Goal: Task Accomplishment & Management: Manage account settings

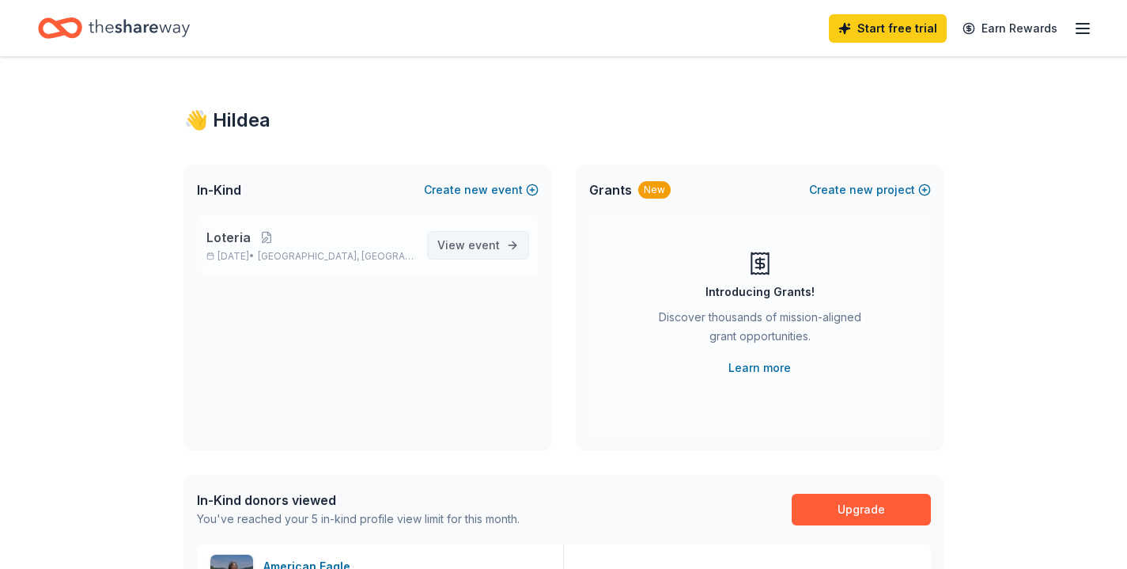
click at [463, 244] on span "View event" at bounding box center [468, 245] width 62 height 19
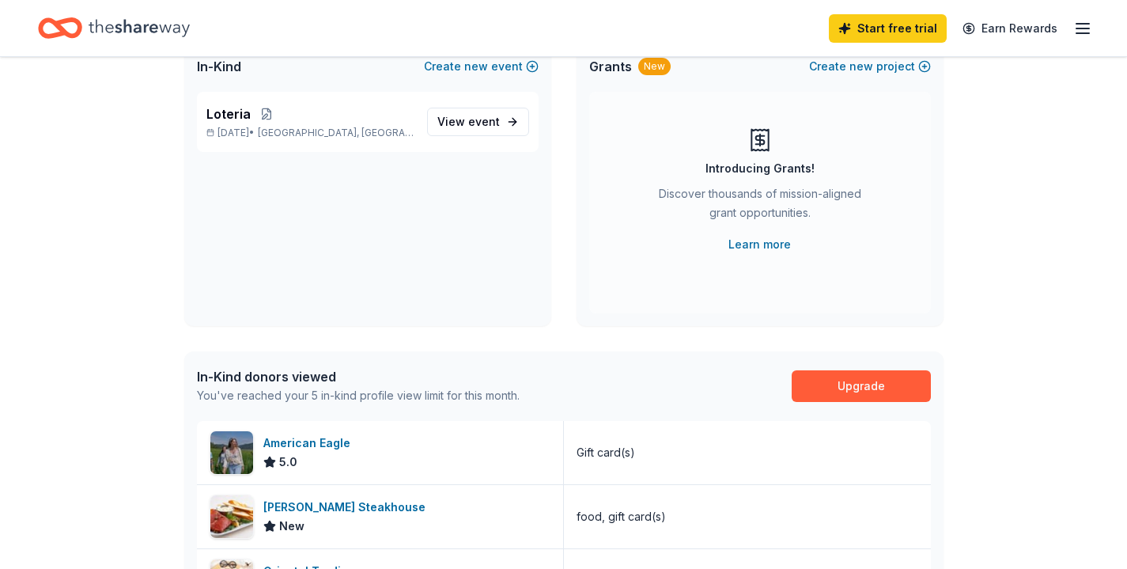
scroll to position [391, 0]
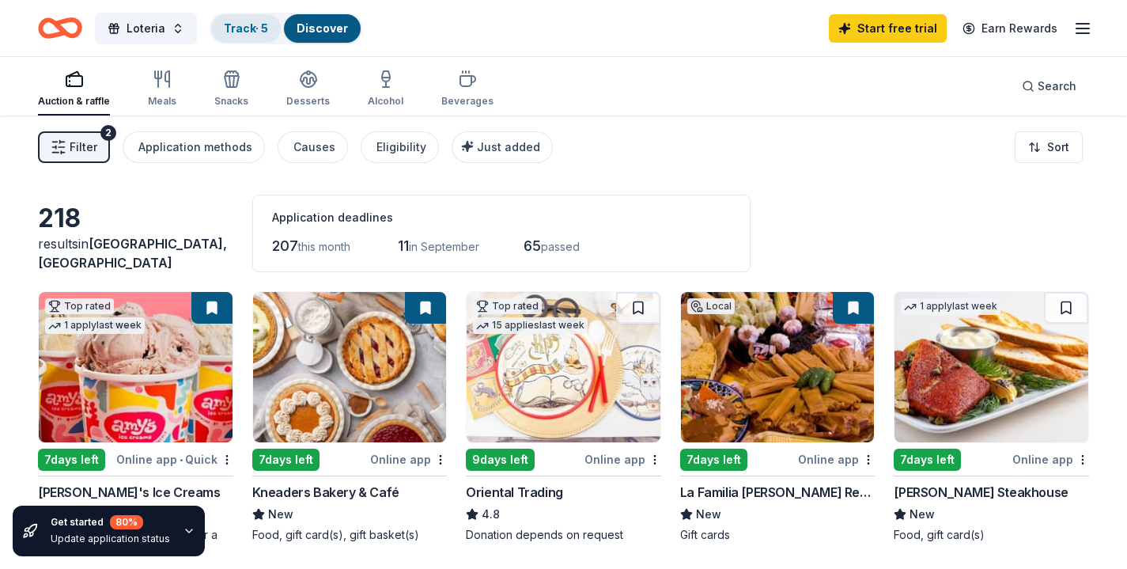
click at [236, 18] on div "Track · 5" at bounding box center [246, 28] width 70 height 28
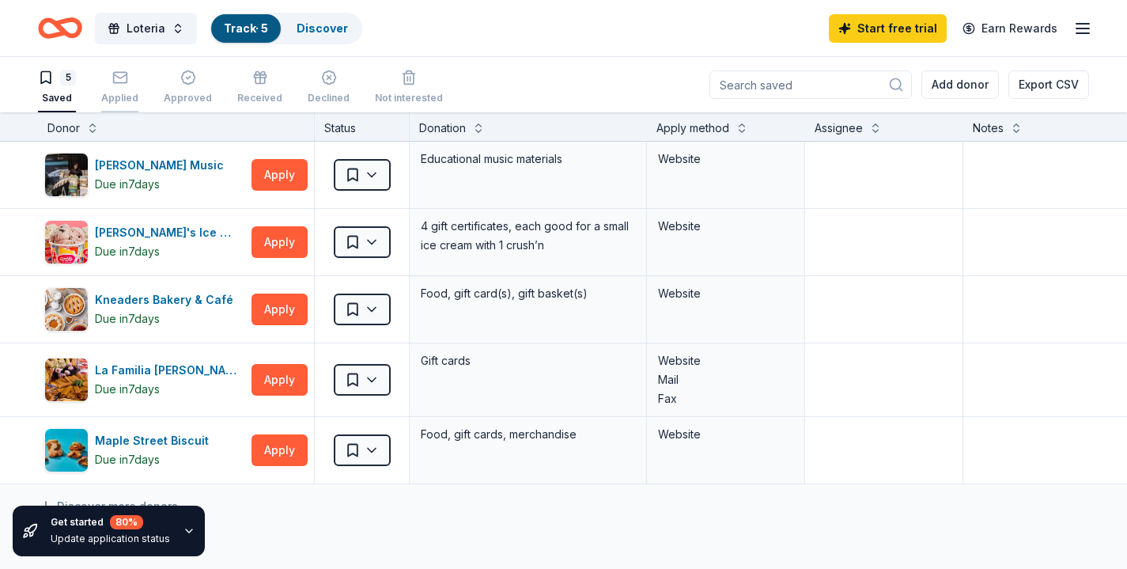
click at [120, 90] on div "Applied" at bounding box center [119, 87] width 37 height 35
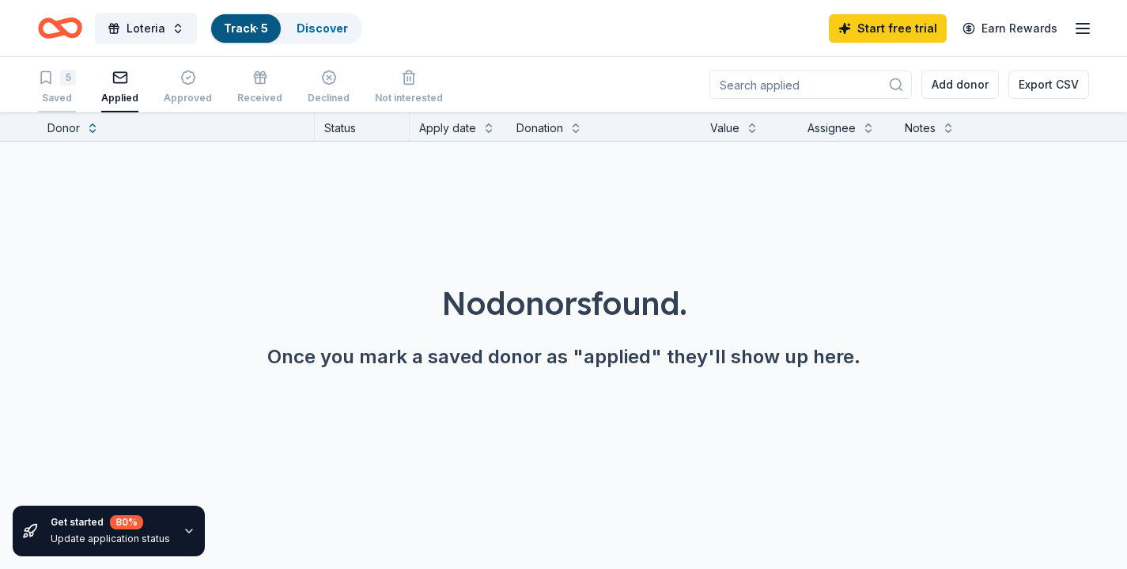
click at [55, 89] on div "5 Saved" at bounding box center [57, 87] width 38 height 35
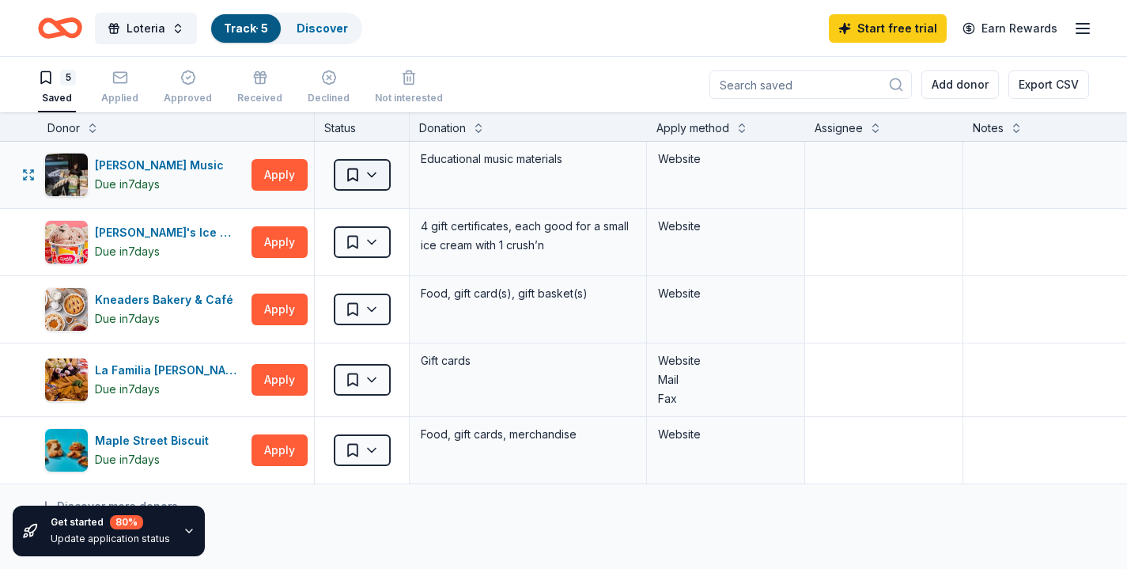
click at [374, 183] on html "Loteria Track · 5 Discover Start free trial Earn Rewards 5 Saved Applied Approv…" at bounding box center [563, 284] width 1127 height 569
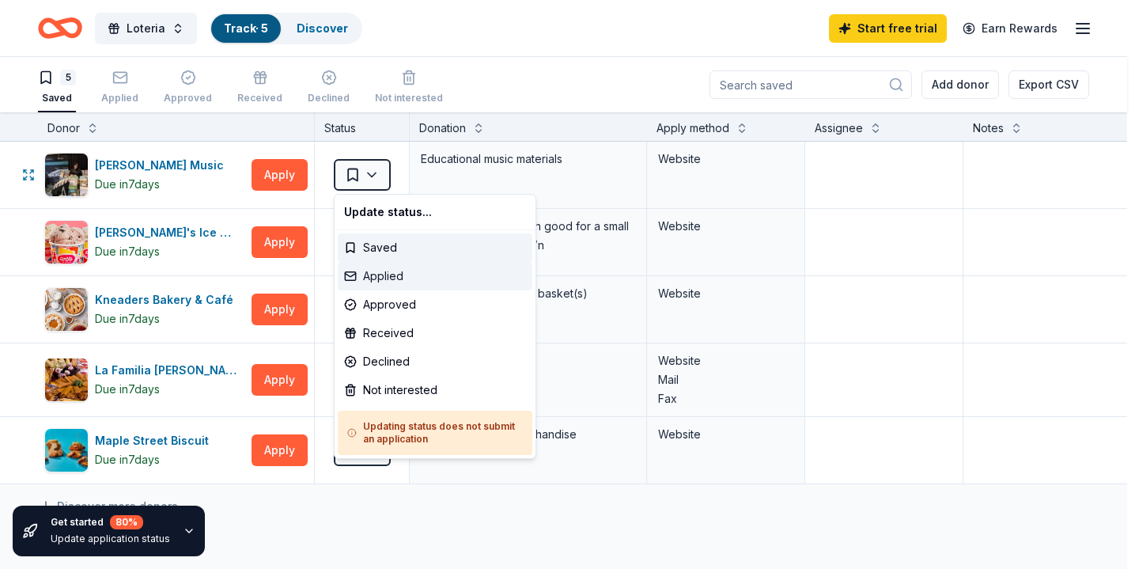
click at [409, 278] on div "Applied" at bounding box center [435, 276] width 195 height 28
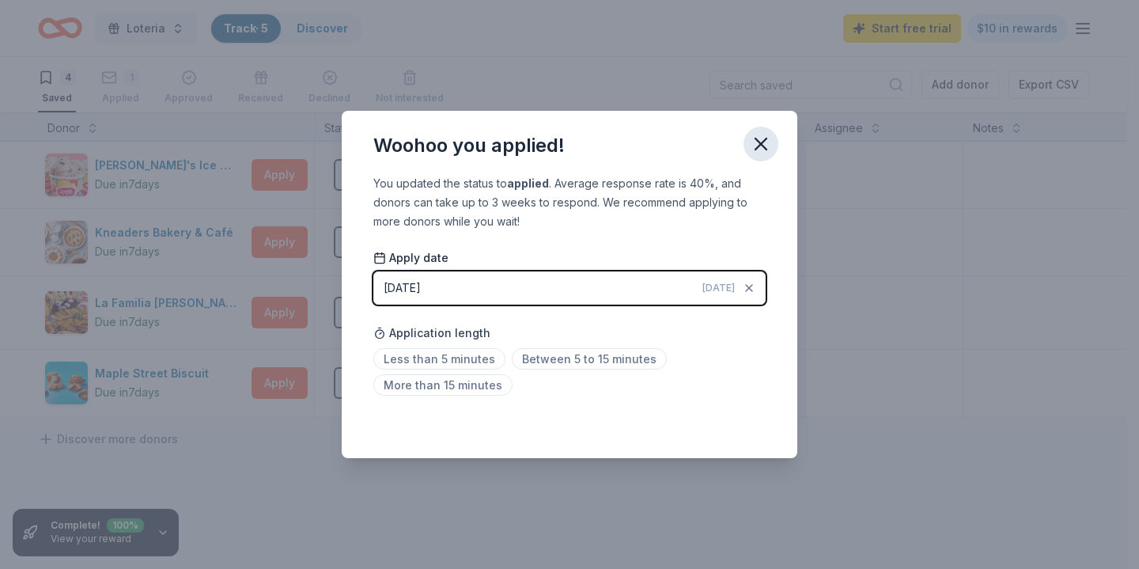
click at [755, 142] on icon "button" at bounding box center [761, 144] width 22 height 22
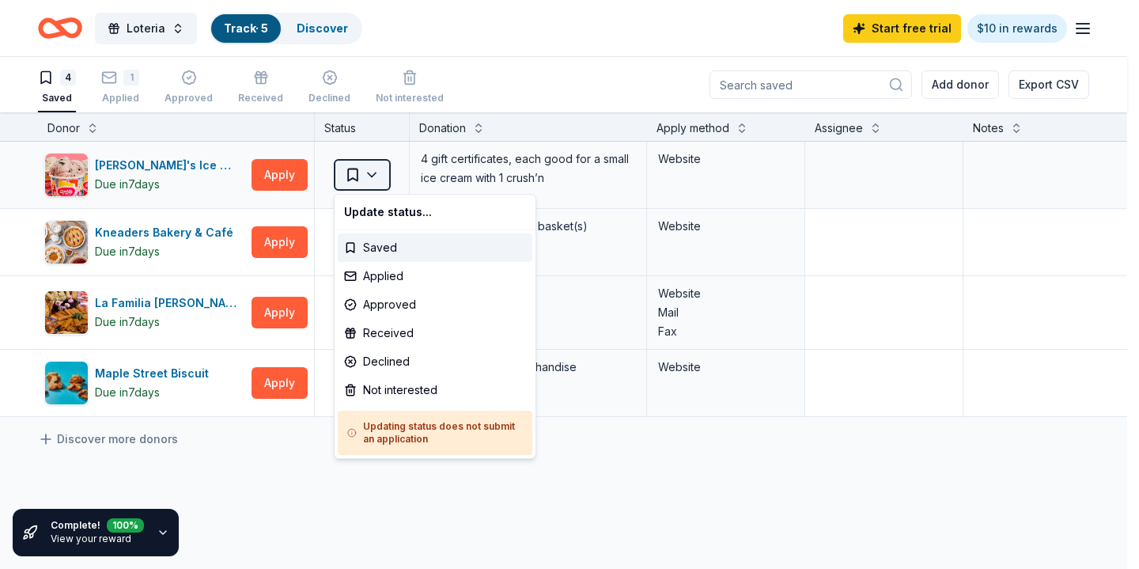
click at [370, 180] on html "Loteria Track · 5 Discover Start free trial $10 in rewards 4 Saved 1 Applied Ap…" at bounding box center [569, 284] width 1139 height 569
click at [390, 282] on div "Applied" at bounding box center [435, 276] width 195 height 28
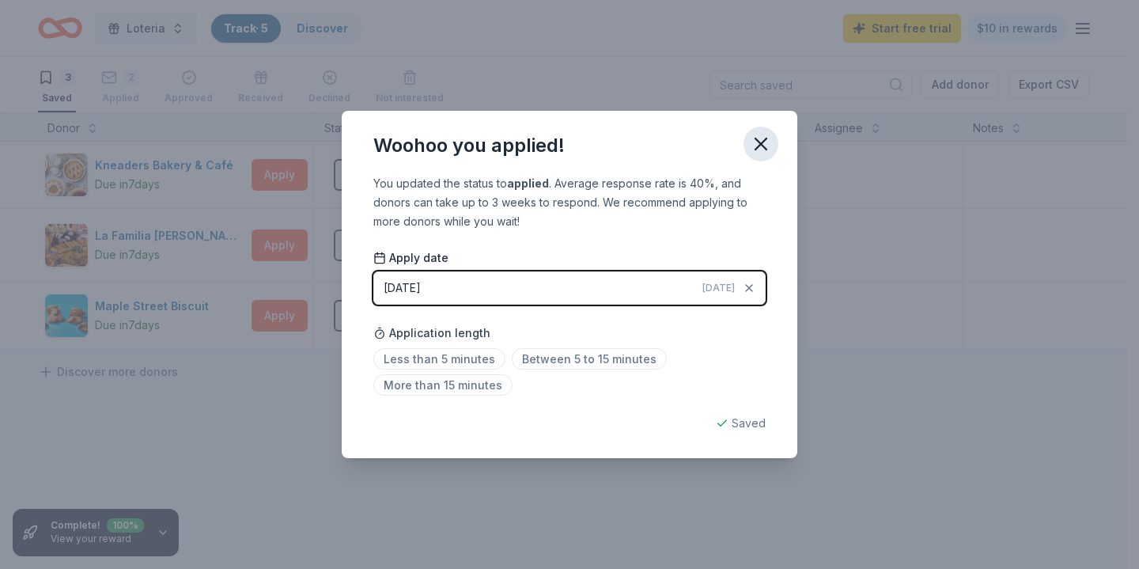
click at [758, 144] on icon "button" at bounding box center [761, 144] width 22 height 22
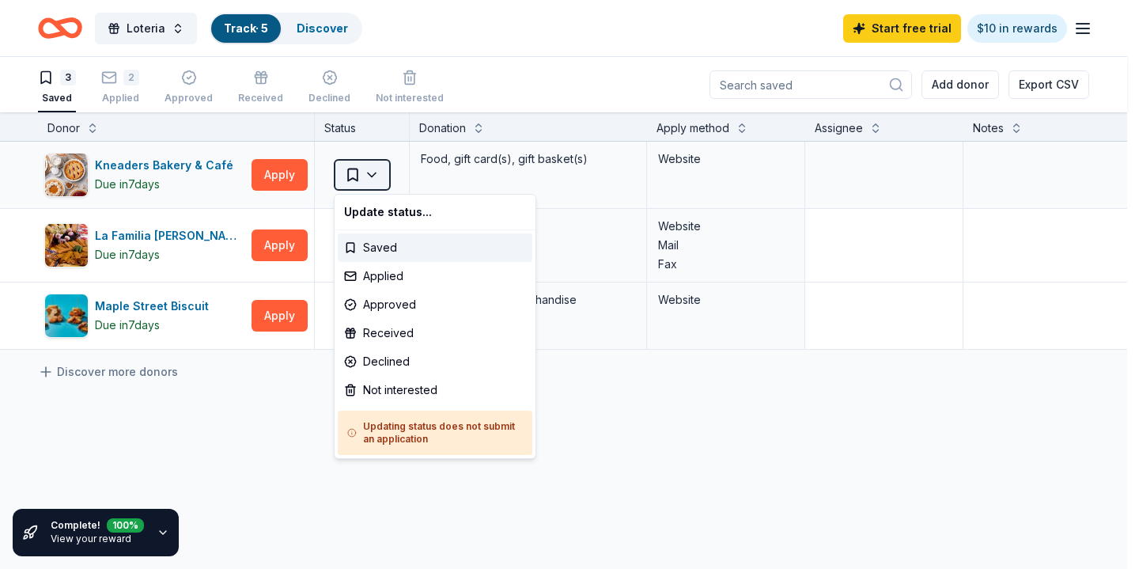
click at [376, 179] on html "Loteria Track · 5 Discover Start free trial $10 in rewards 3 Saved 2 Applied Ap…" at bounding box center [569, 284] width 1139 height 569
click at [391, 390] on div "Not interested" at bounding box center [435, 390] width 195 height 28
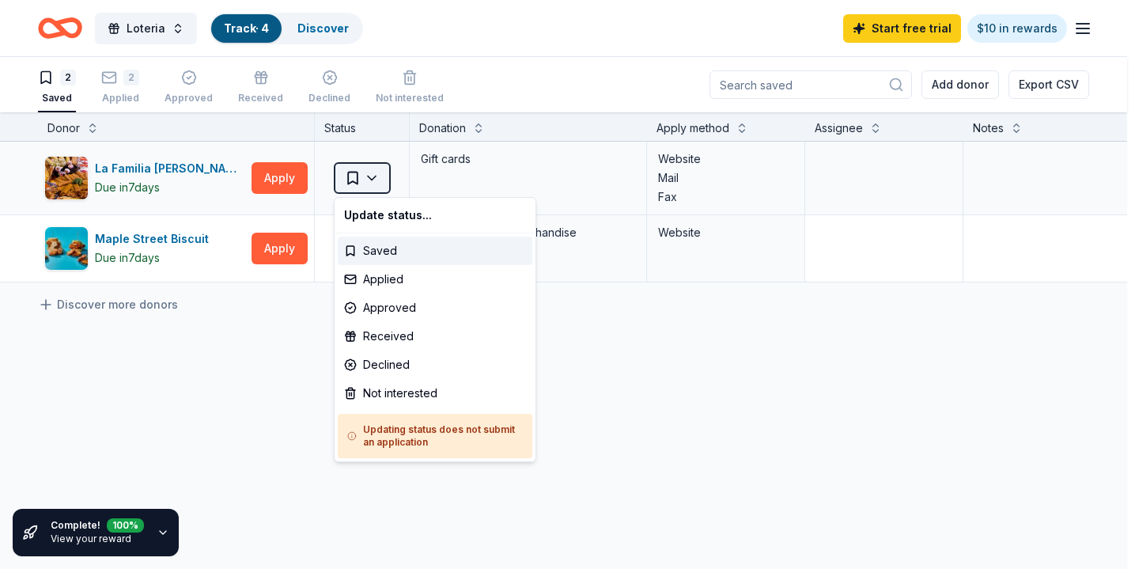
click at [379, 184] on html "Loteria Track · 4 Discover Start free trial $10 in rewards 2 Saved 2 Applied Ap…" at bounding box center [569, 284] width 1139 height 569
click at [399, 392] on div "Not interested" at bounding box center [435, 393] width 195 height 28
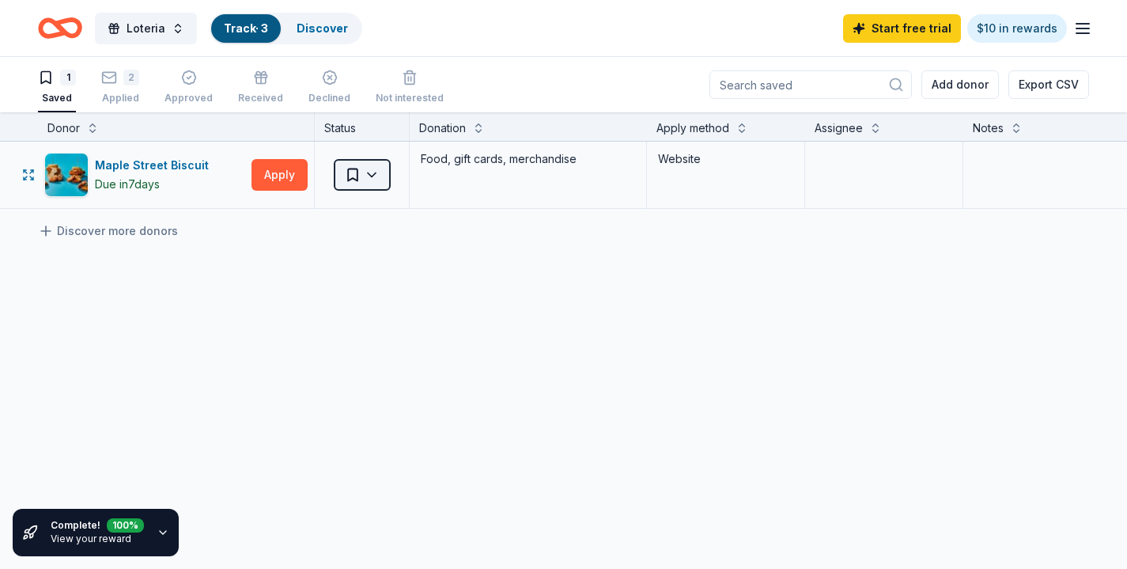
click at [380, 183] on html "Loteria Track · 3 Discover Start free trial $10 in rewards 1 Saved 2 Applied Ap…" at bounding box center [563, 284] width 1127 height 569
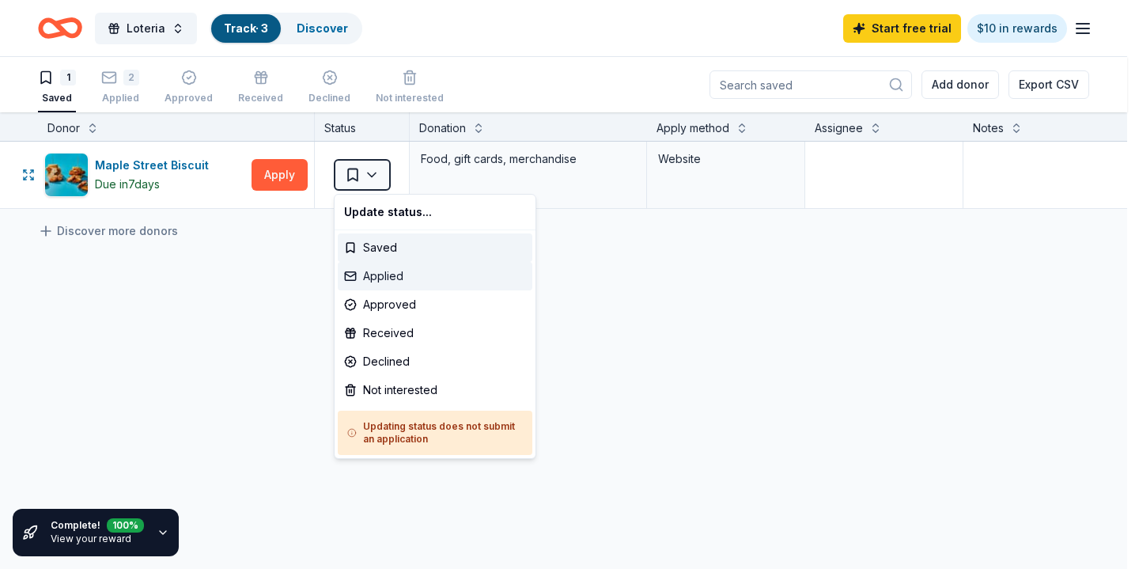
click at [393, 282] on div "Applied" at bounding box center [435, 276] width 195 height 28
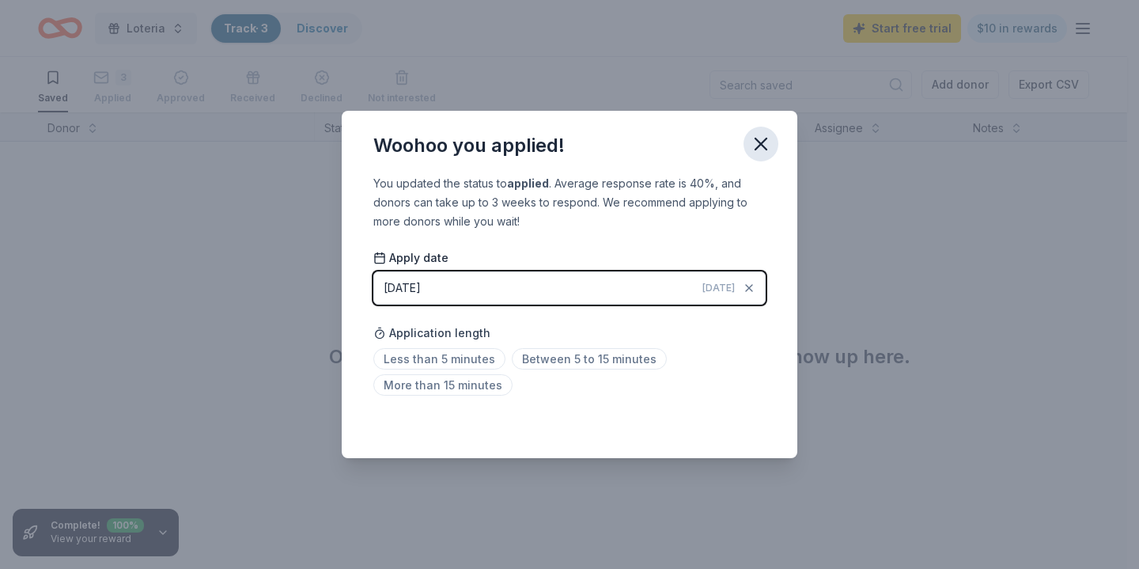
click at [759, 141] on icon "button" at bounding box center [760, 143] width 11 height 11
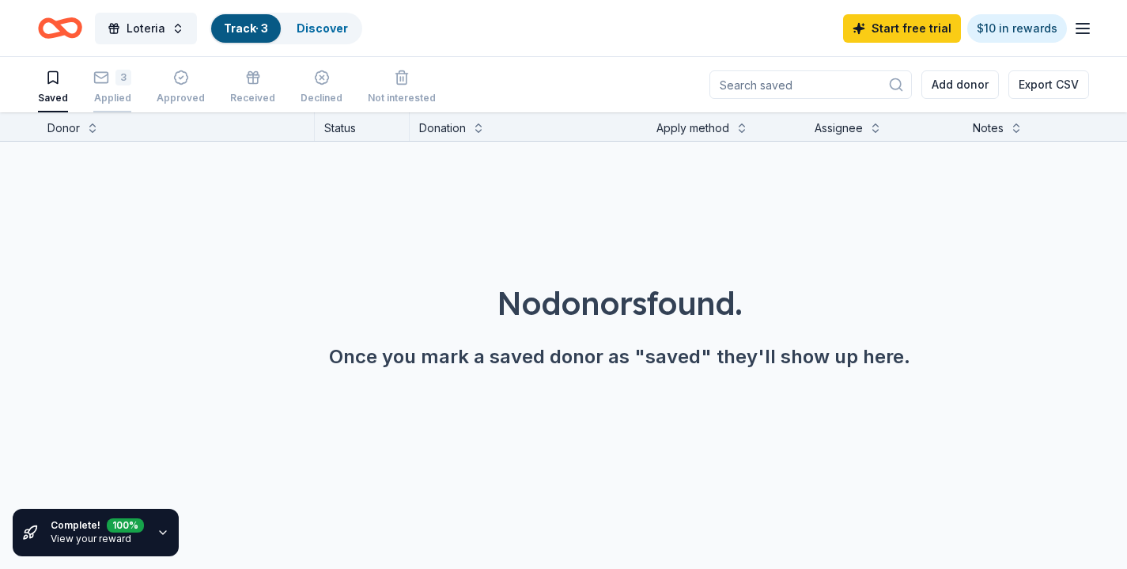
click at [117, 70] on div "3" at bounding box center [123, 73] width 16 height 16
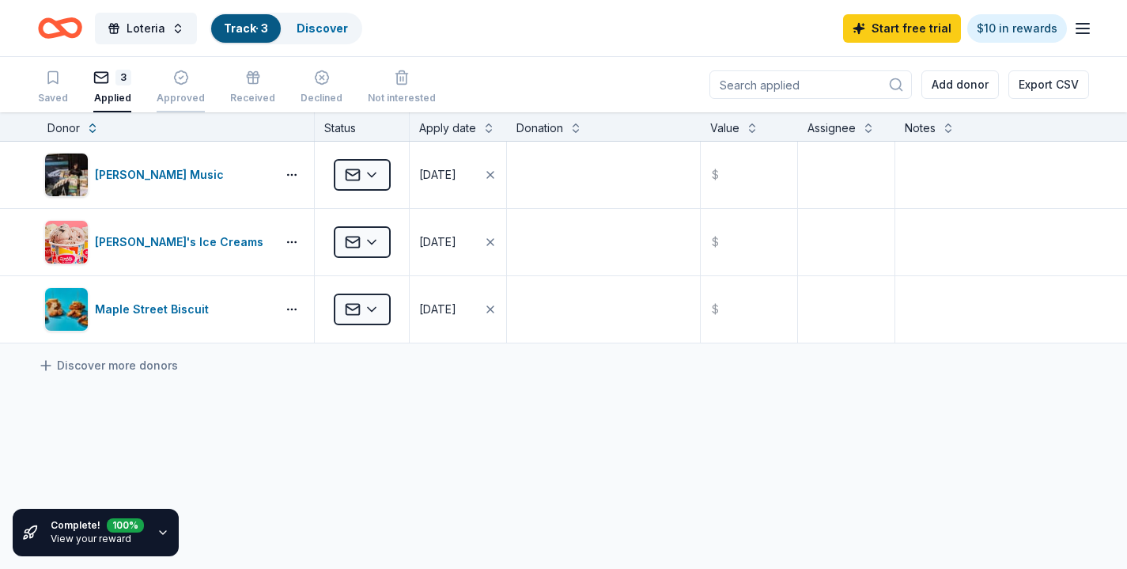
click at [183, 81] on icon "button" at bounding box center [181, 78] width 16 height 16
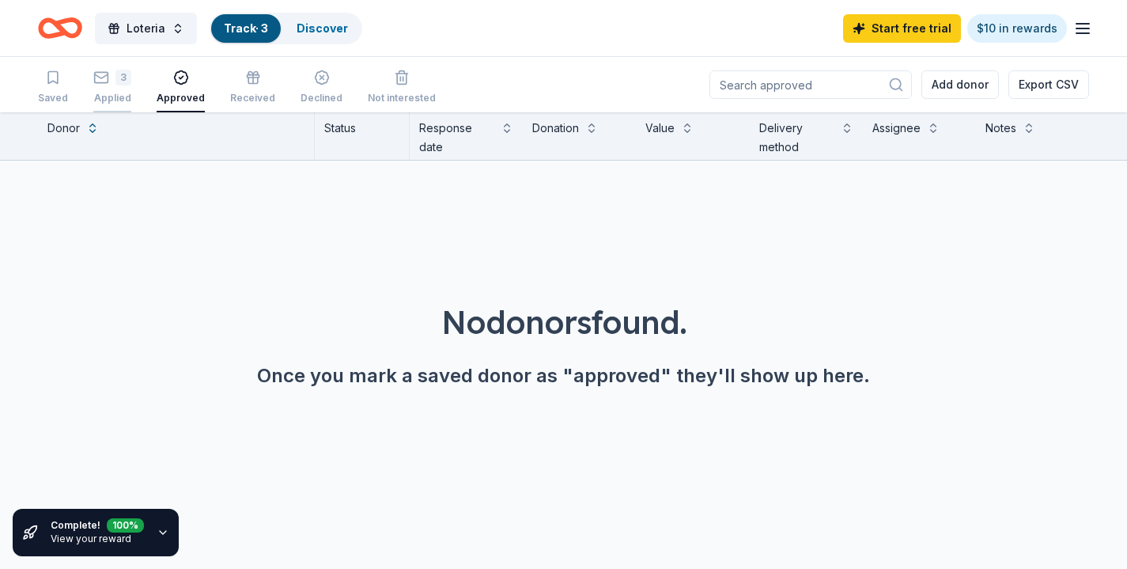
click at [120, 89] on div "3 Applied" at bounding box center [112, 78] width 38 height 35
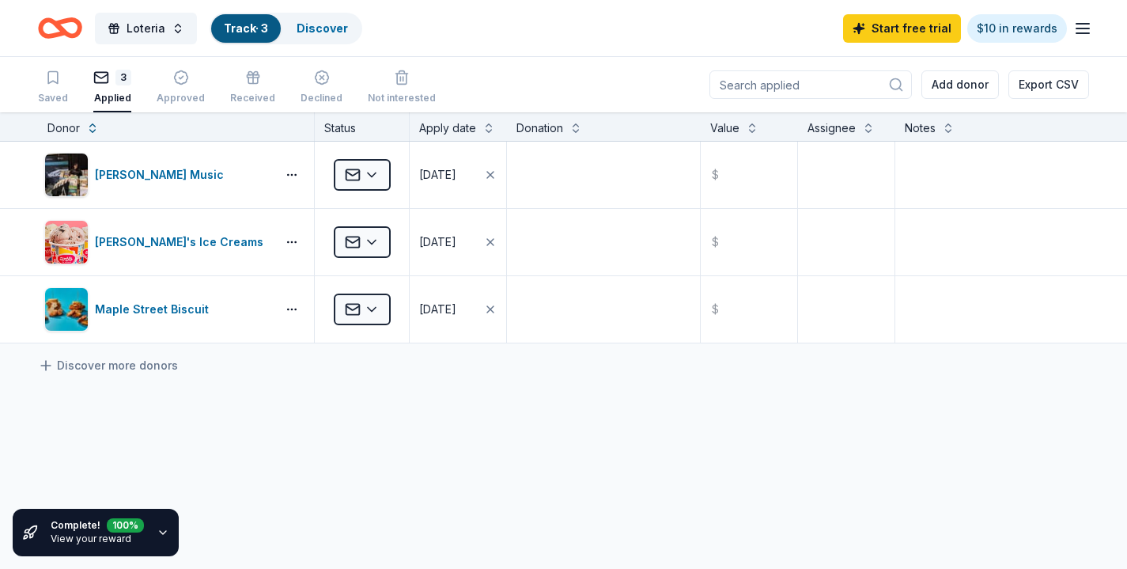
click at [126, 529] on div "100 %" at bounding box center [125, 523] width 37 height 14
drag, startPoint x: 144, startPoint y: 532, endPoint x: 159, endPoint y: 531, distance: 15.0
click at [145, 532] on div "Complete! 100 % View your reward" at bounding box center [96, 532] width 166 height 47
click at [159, 531] on icon "button" at bounding box center [163, 532] width 13 height 13
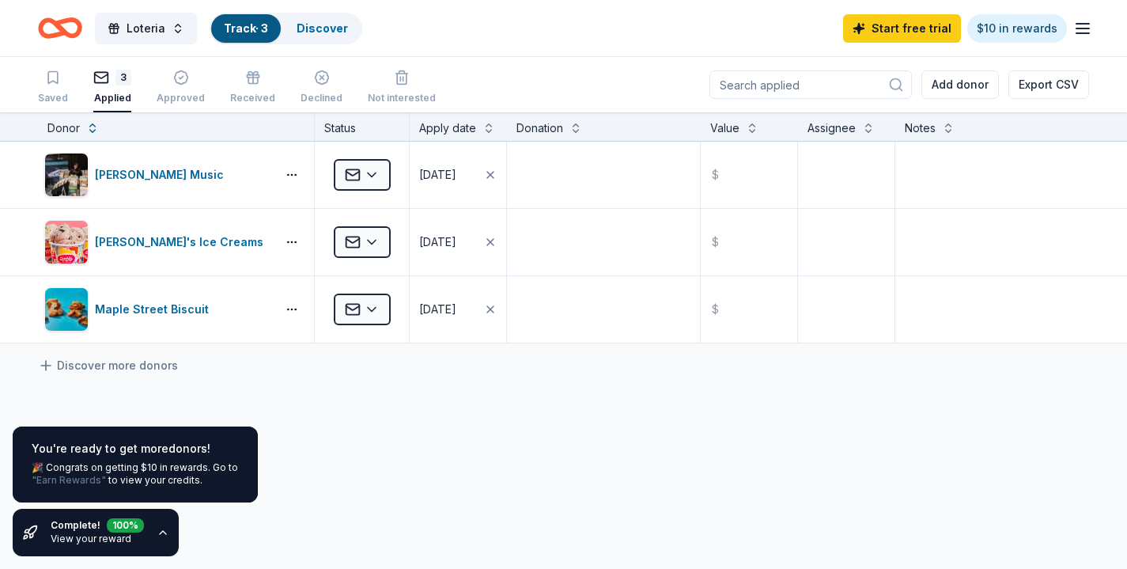
click at [88, 477] on link ""Earn Rewards"" at bounding box center [69, 480] width 74 height 13
click at [123, 464] on div "🎉 Congrats on getting $10 in rewards. Go to "Earn Rewards" to view your credits." at bounding box center [135, 473] width 207 height 25
click at [97, 482] on link ""Earn Rewards"" at bounding box center [69, 480] width 74 height 13
click at [88, 483] on link ""Earn Rewards"" at bounding box center [69, 480] width 74 height 13
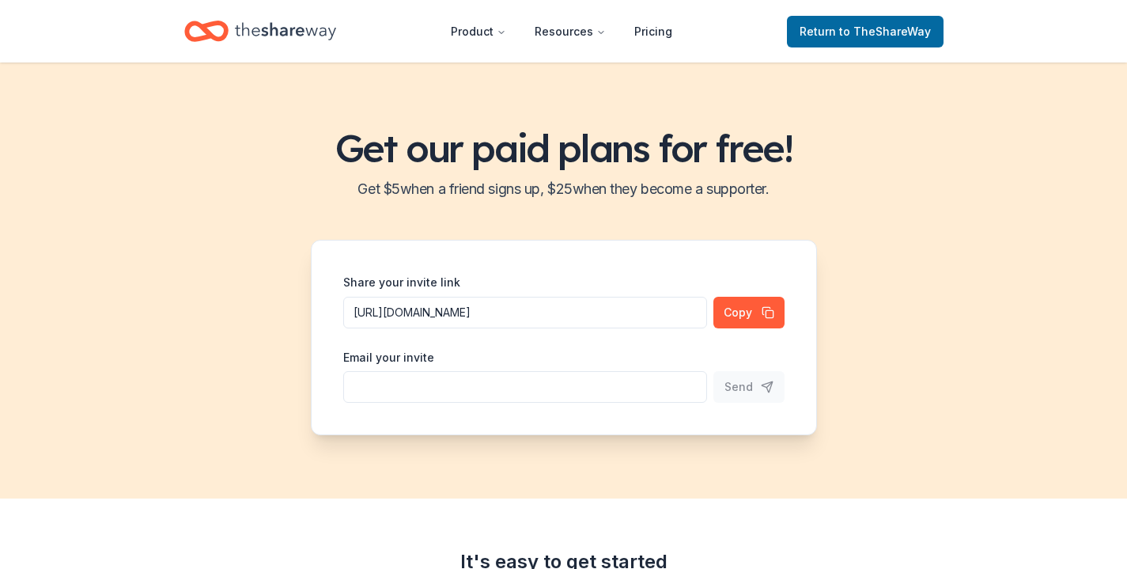
click at [268, 37] on icon "Home" at bounding box center [285, 31] width 101 height 32
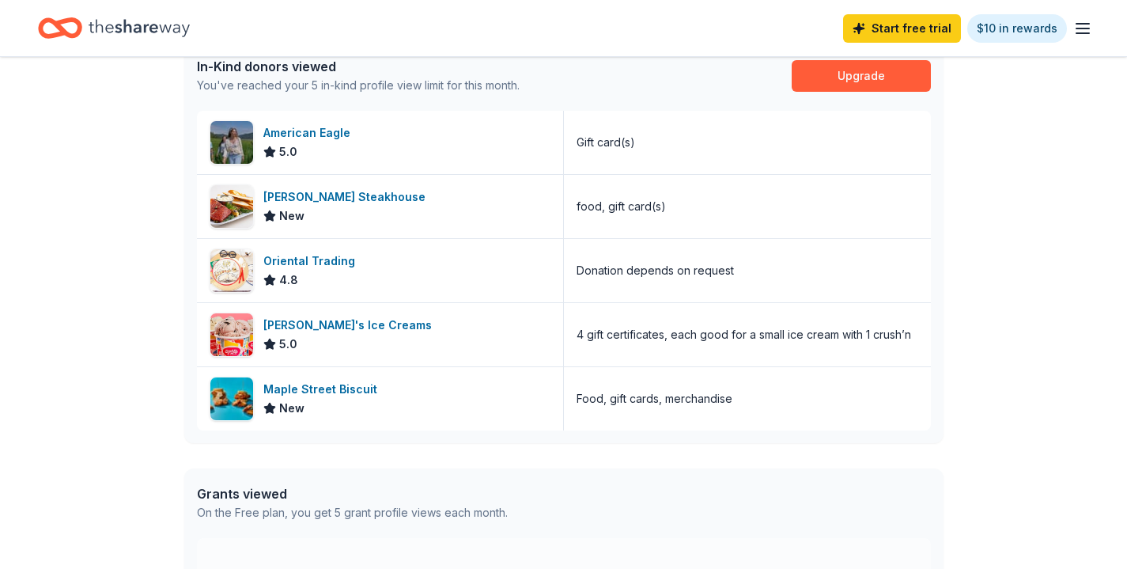
scroll to position [449, 0]
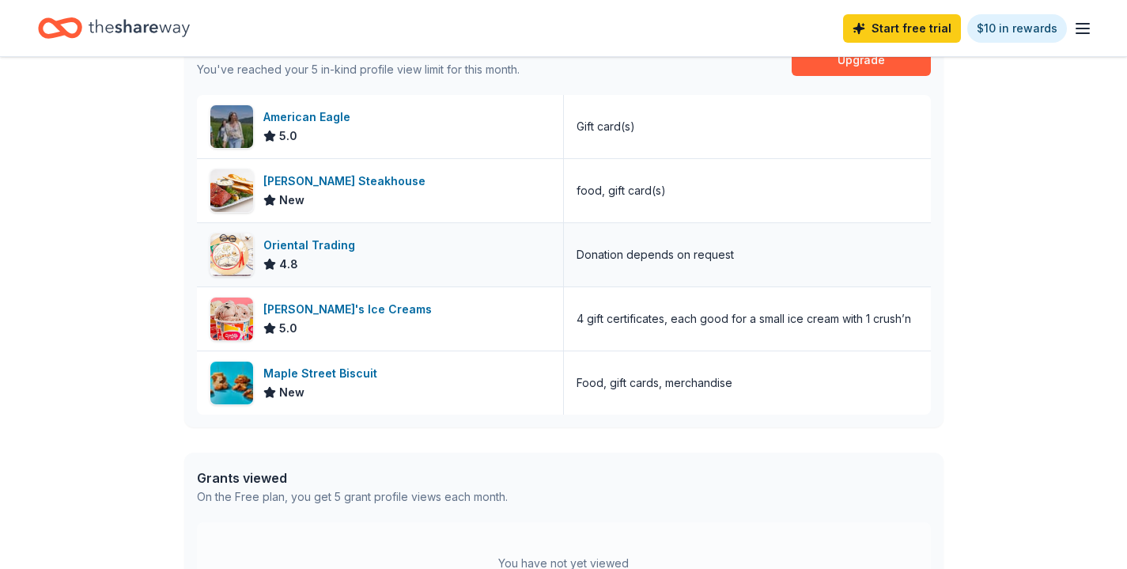
click at [431, 261] on div "Oriental Trading 4.8" at bounding box center [380, 254] width 367 height 63
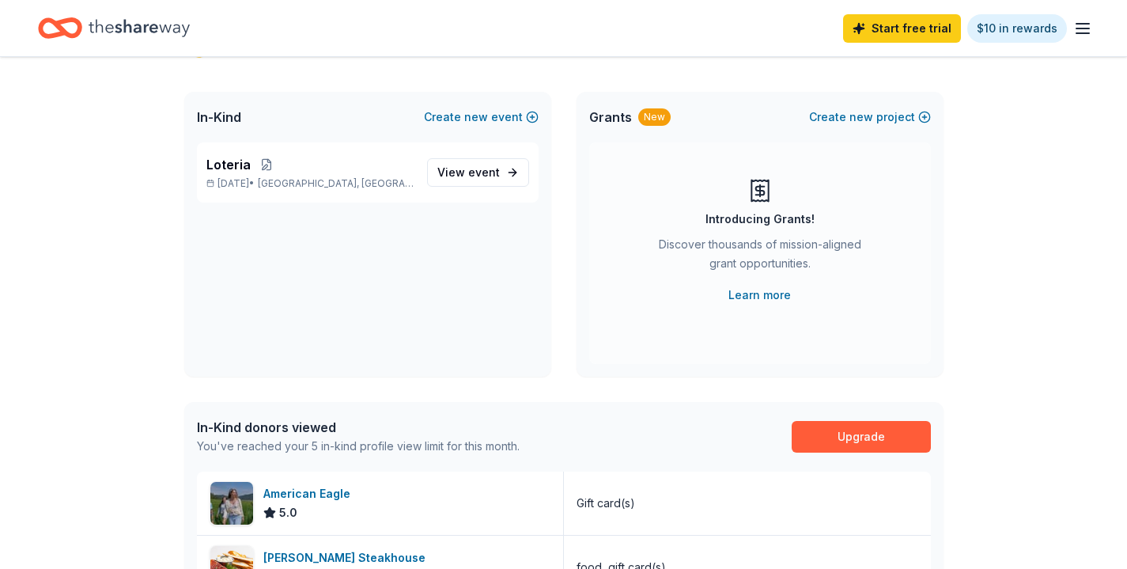
scroll to position [0, 0]
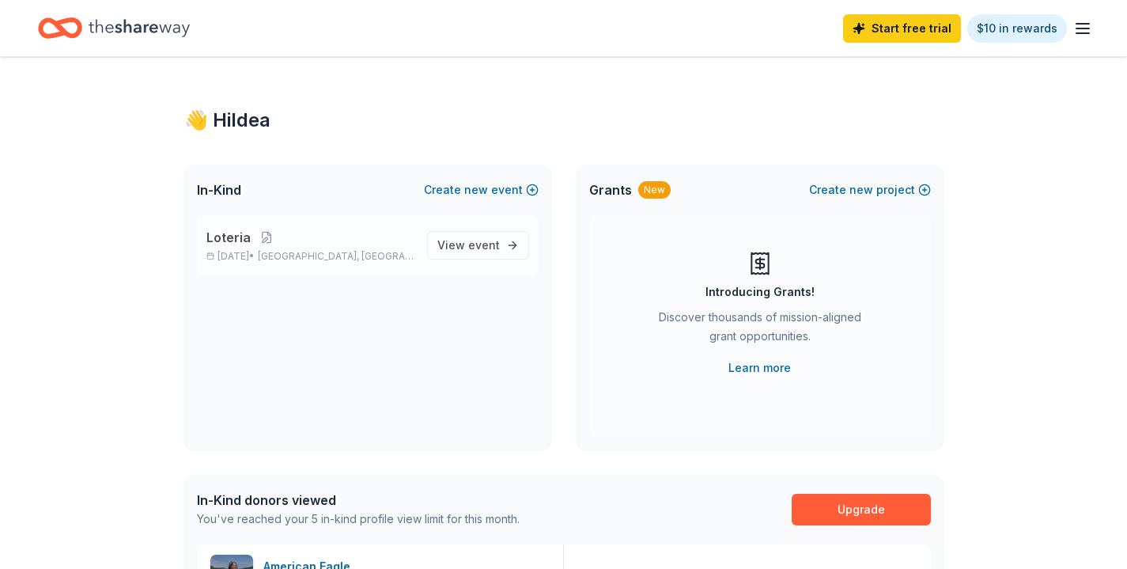
click at [475, 261] on div "Loteria [DATE] • [GEOGRAPHIC_DATA], [GEOGRAPHIC_DATA] View event" at bounding box center [368, 245] width 342 height 60
click at [466, 254] on span "View event" at bounding box center [468, 245] width 62 height 19
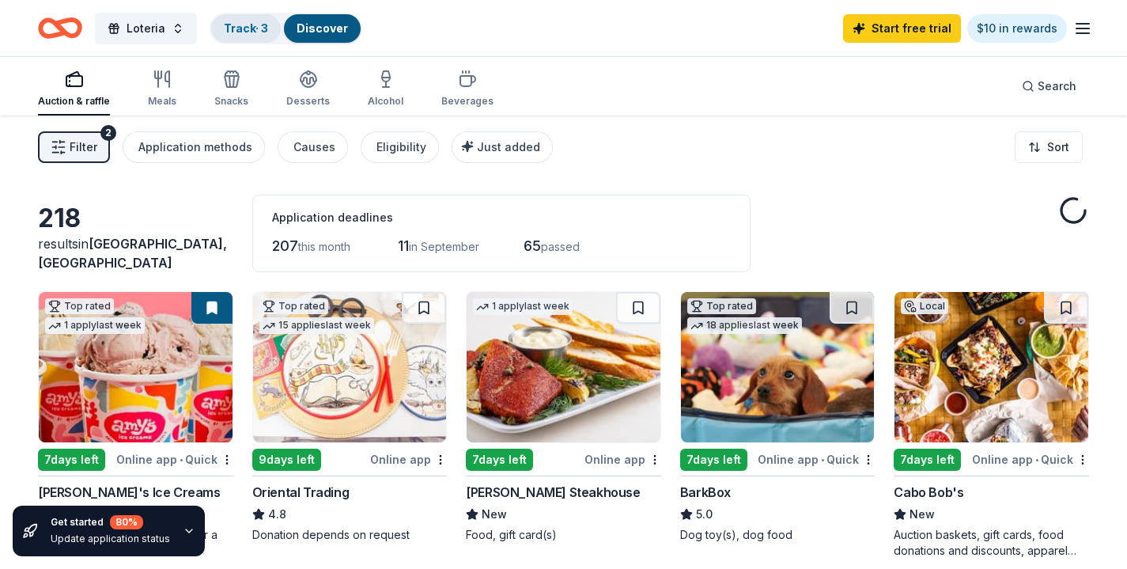
click at [242, 32] on link "Track · 3" at bounding box center [246, 27] width 44 height 13
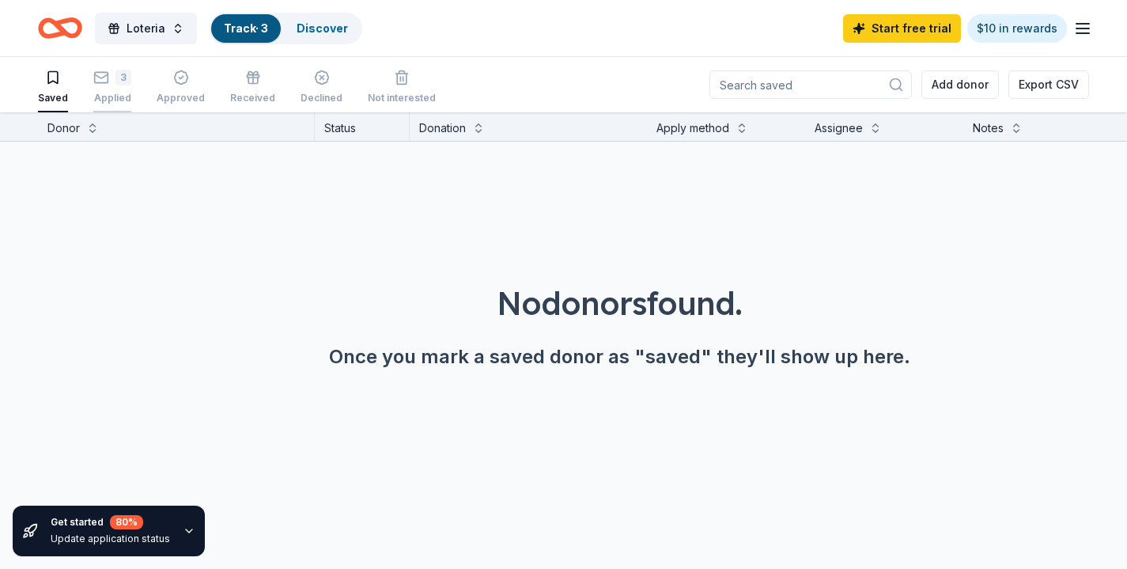
click at [121, 97] on div "Applied" at bounding box center [112, 98] width 38 height 13
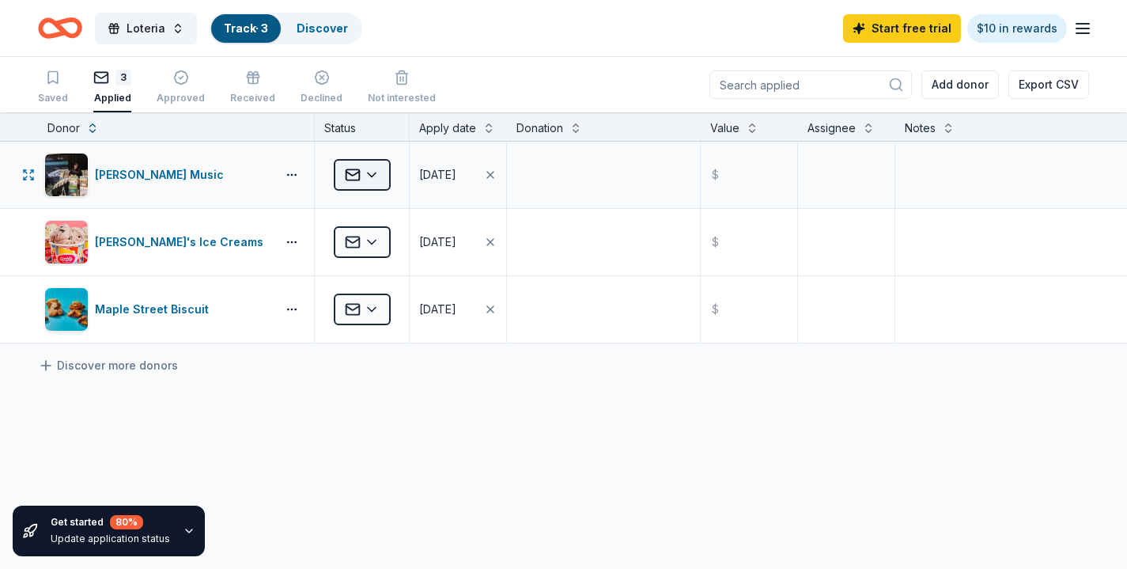
click at [375, 173] on html "Loteria Track · 3 Discover Start free trial $10 in rewards Saved 3 Applied Appr…" at bounding box center [563, 284] width 1127 height 569
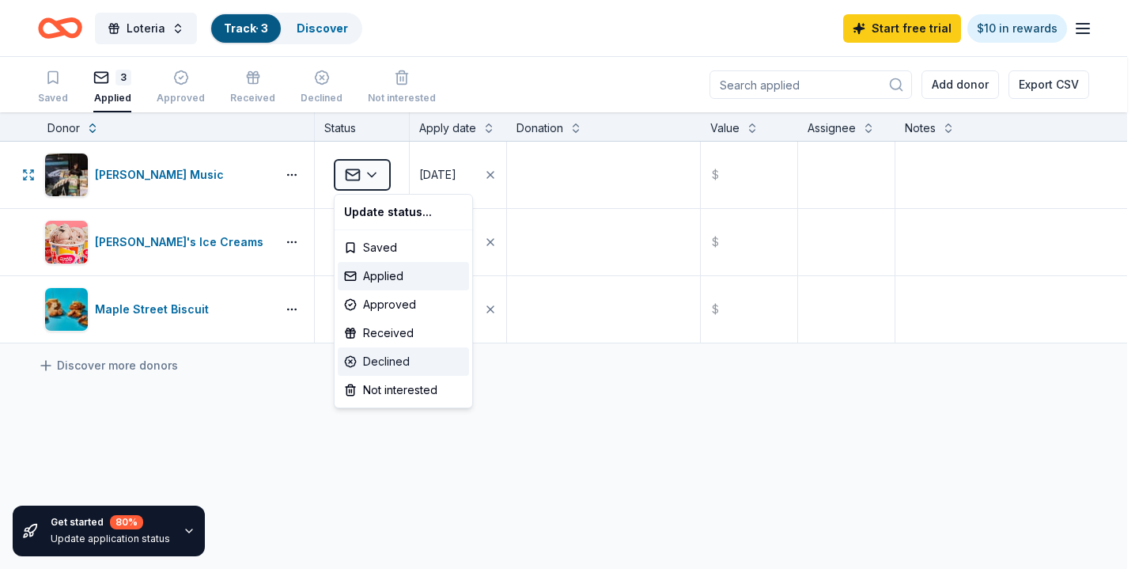
click at [397, 365] on div "Declined" at bounding box center [403, 361] width 131 height 28
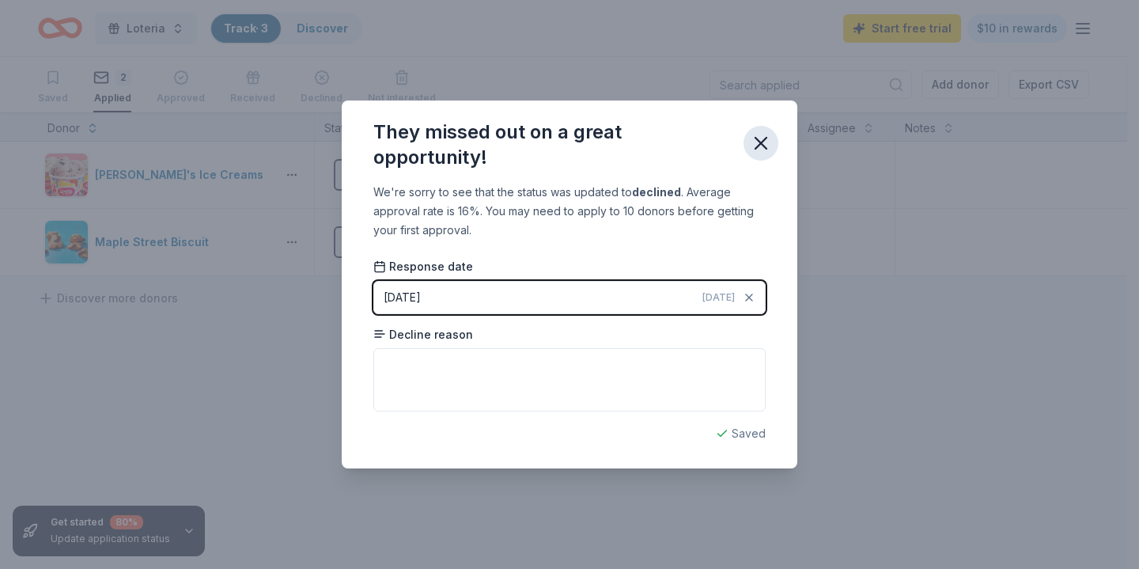
click at [757, 145] on icon "button" at bounding box center [760, 143] width 11 height 11
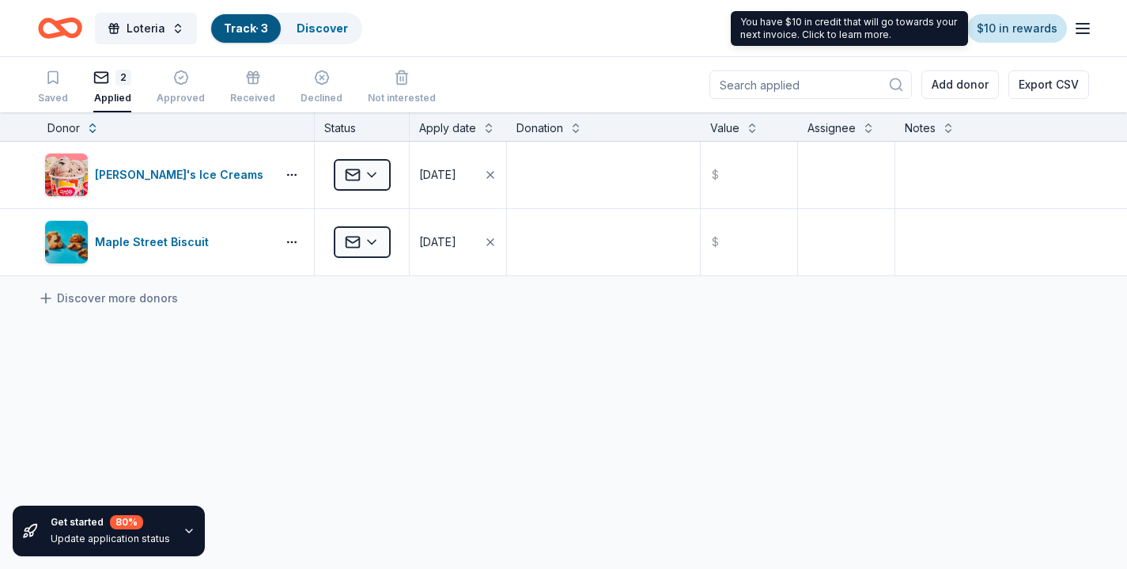
click at [1019, 30] on link "$10 in rewards" at bounding box center [1017, 28] width 100 height 28
